Goal: Transaction & Acquisition: Purchase product/service

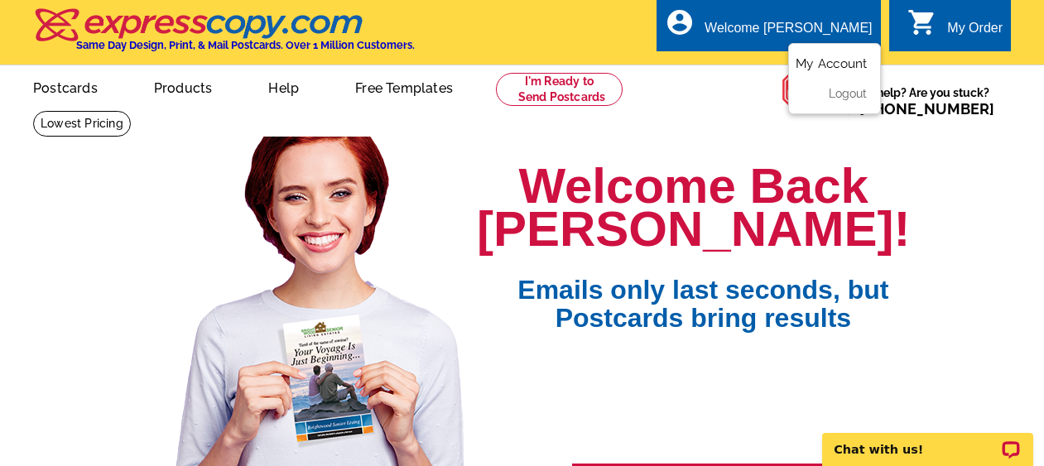
click at [833, 62] on link "My Account" at bounding box center [831, 63] width 71 height 15
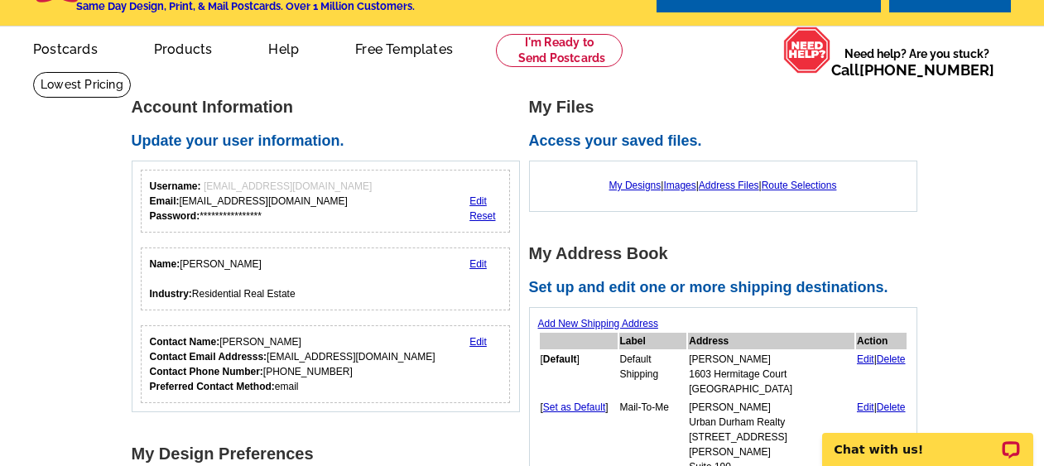
scroll to position [12, 0]
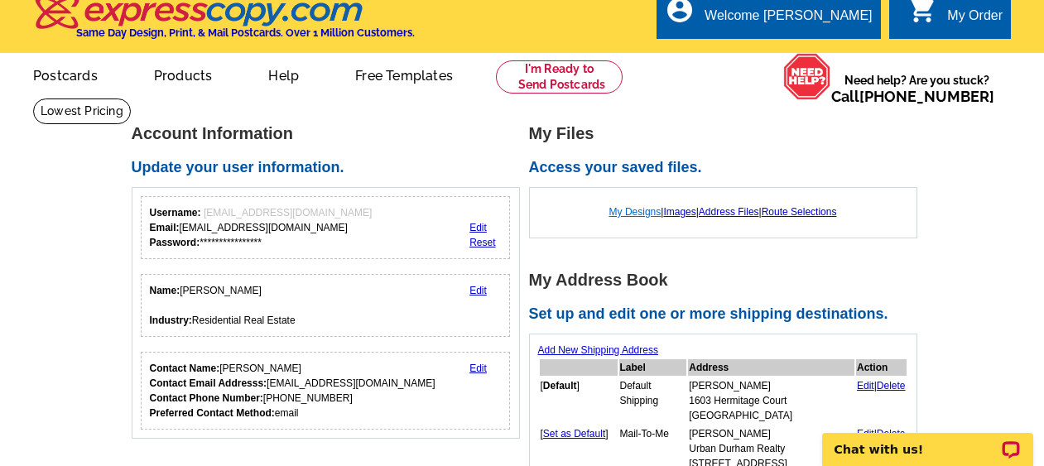
click at [618, 213] on link "My Designs" at bounding box center [635, 212] width 52 height 12
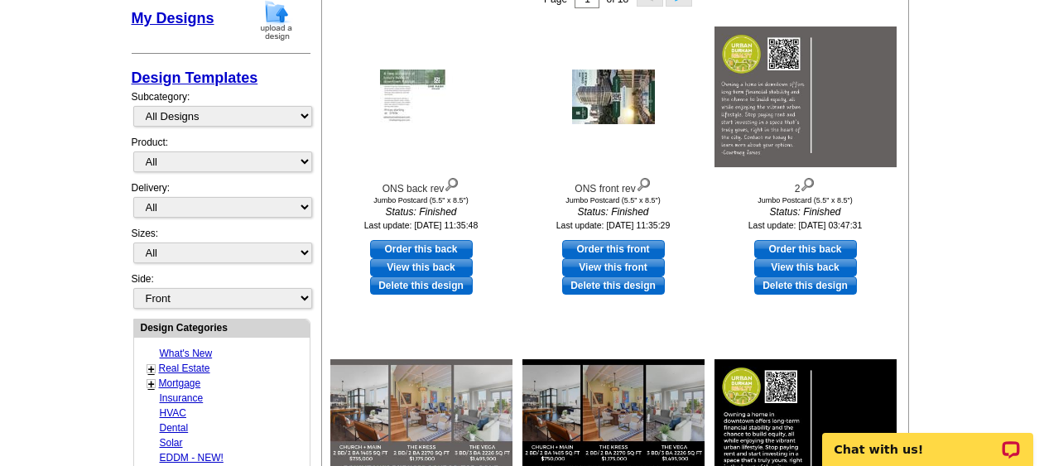
scroll to position [310, 0]
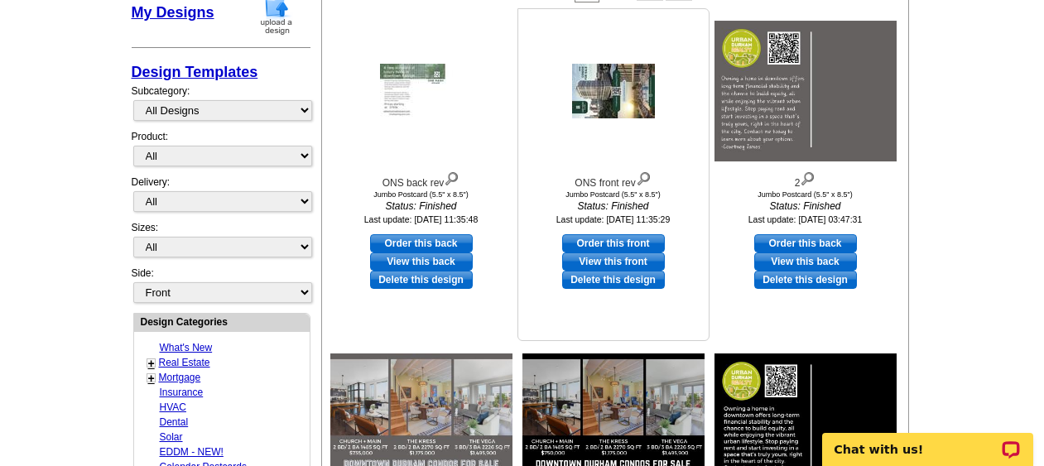
click at [648, 243] on link "Order this front" at bounding box center [613, 243] width 103 height 18
select select "2"
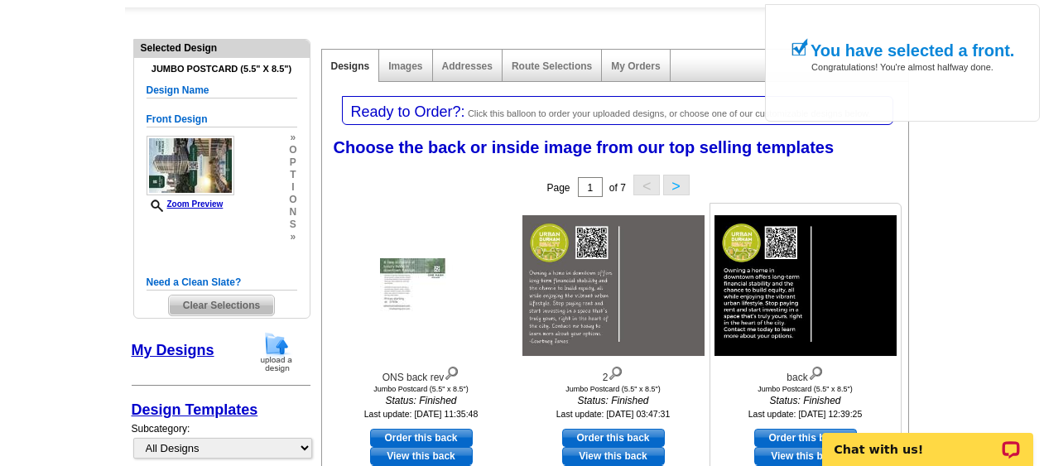
scroll to position [161, 0]
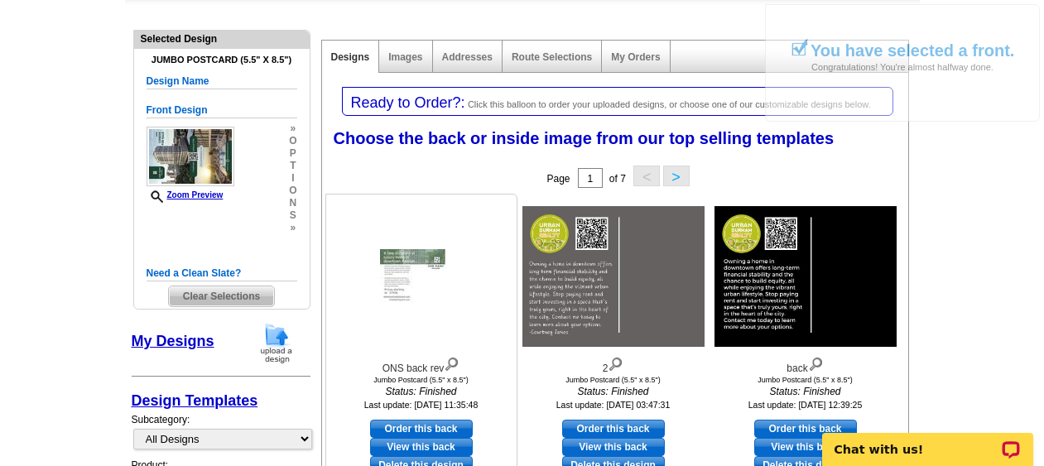
click at [445, 426] on link "Order this back" at bounding box center [421, 429] width 103 height 18
select select "front"
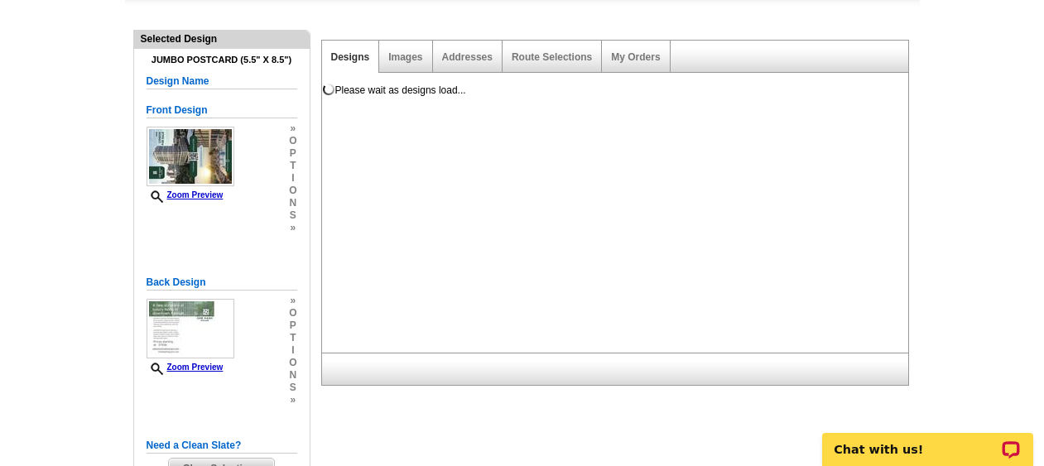
scroll to position [0, 0]
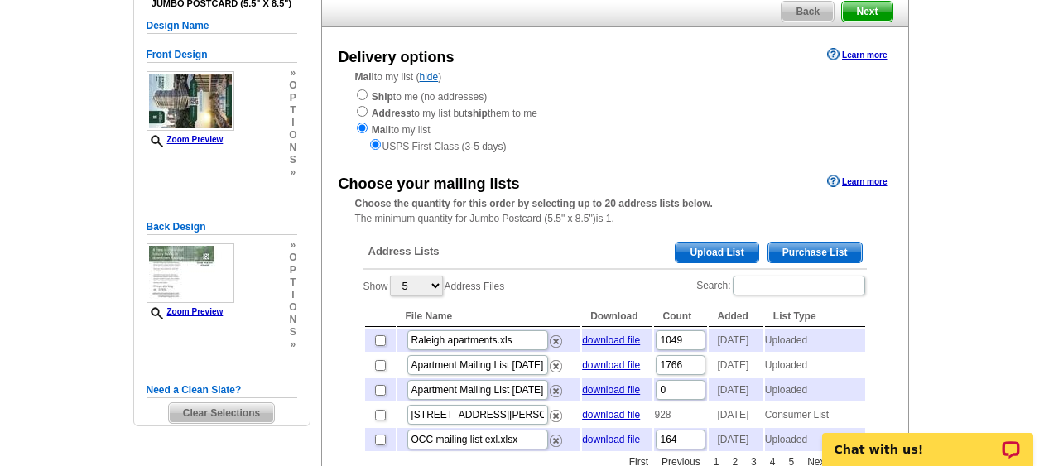
scroll to position [157, 0]
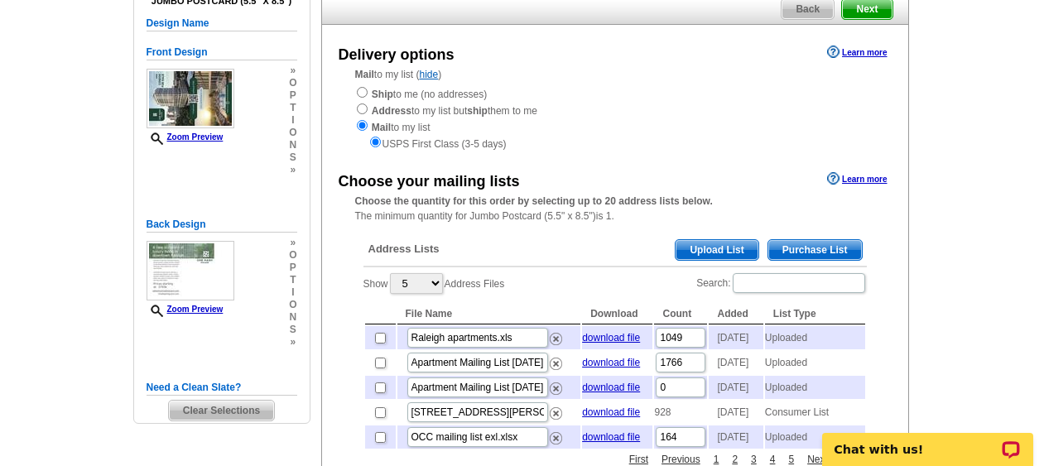
click at [724, 245] on span "Upload List" at bounding box center [717, 250] width 82 height 20
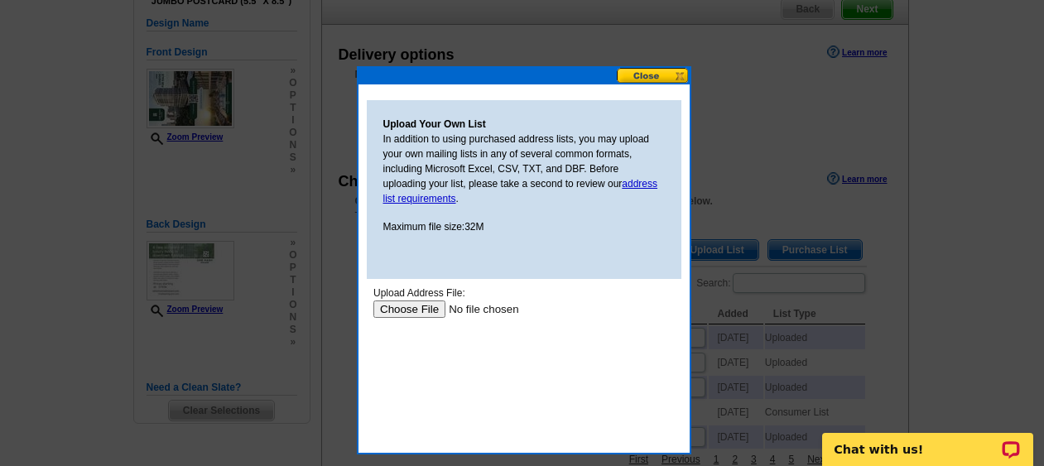
scroll to position [0, 0]
click at [640, 182] on link "address list requirements" at bounding box center [520, 191] width 275 height 26
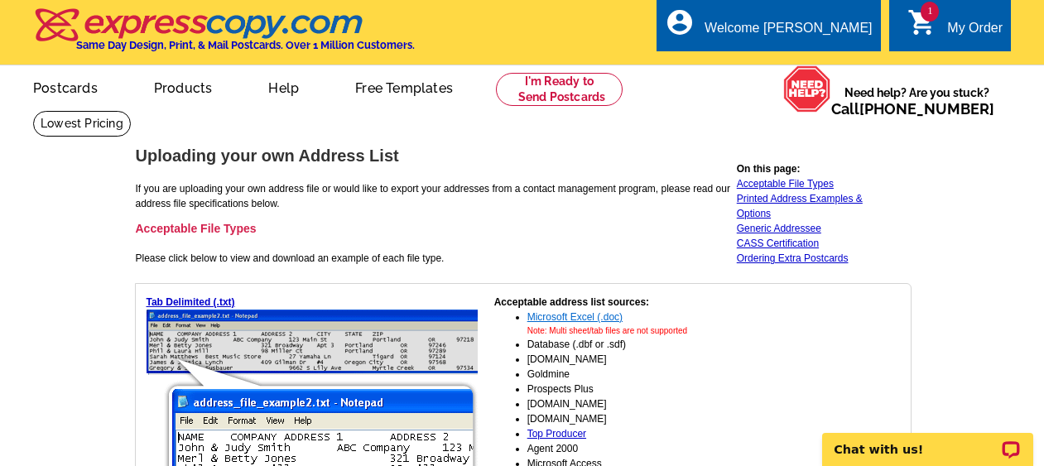
click at [596, 312] on link "Microsoft Excel (.doc)" at bounding box center [574, 317] width 95 height 12
click at [668, 215] on td "Uploading your own Address List If you are uploading your own address file or w…" at bounding box center [434, 214] width 599 height 135
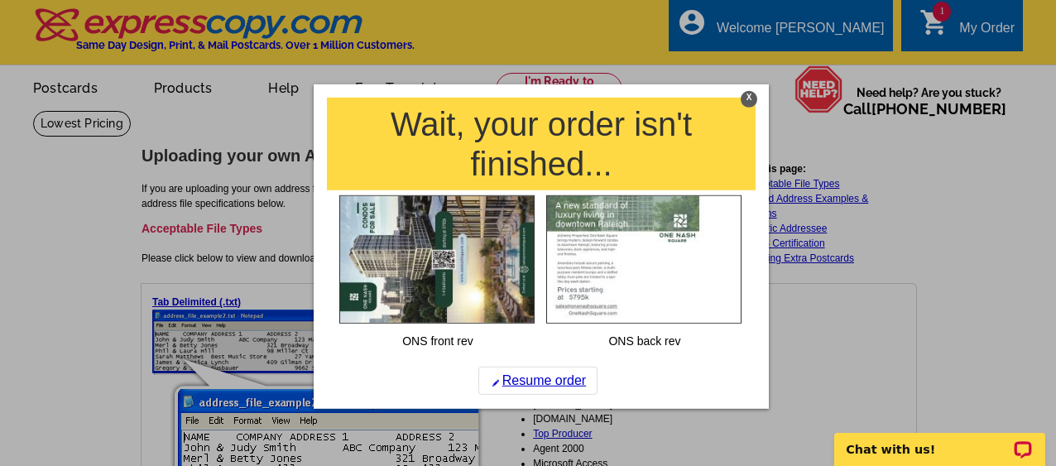
click at [748, 97] on div "X" at bounding box center [749, 98] width 17 height 17
